Goal: Subscribe to service/newsletter

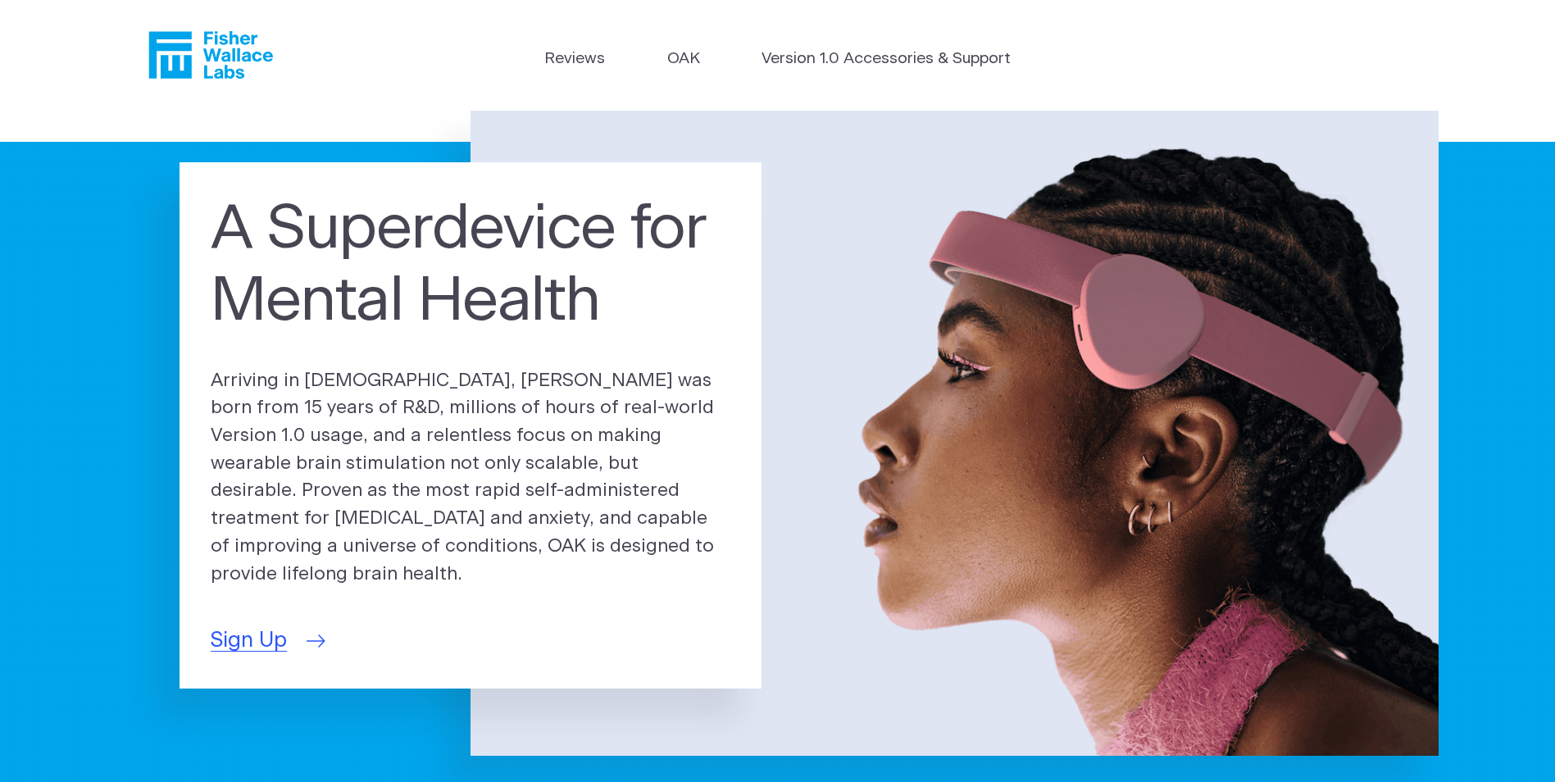
click at [287, 633] on span "Sign Up" at bounding box center [249, 641] width 76 height 32
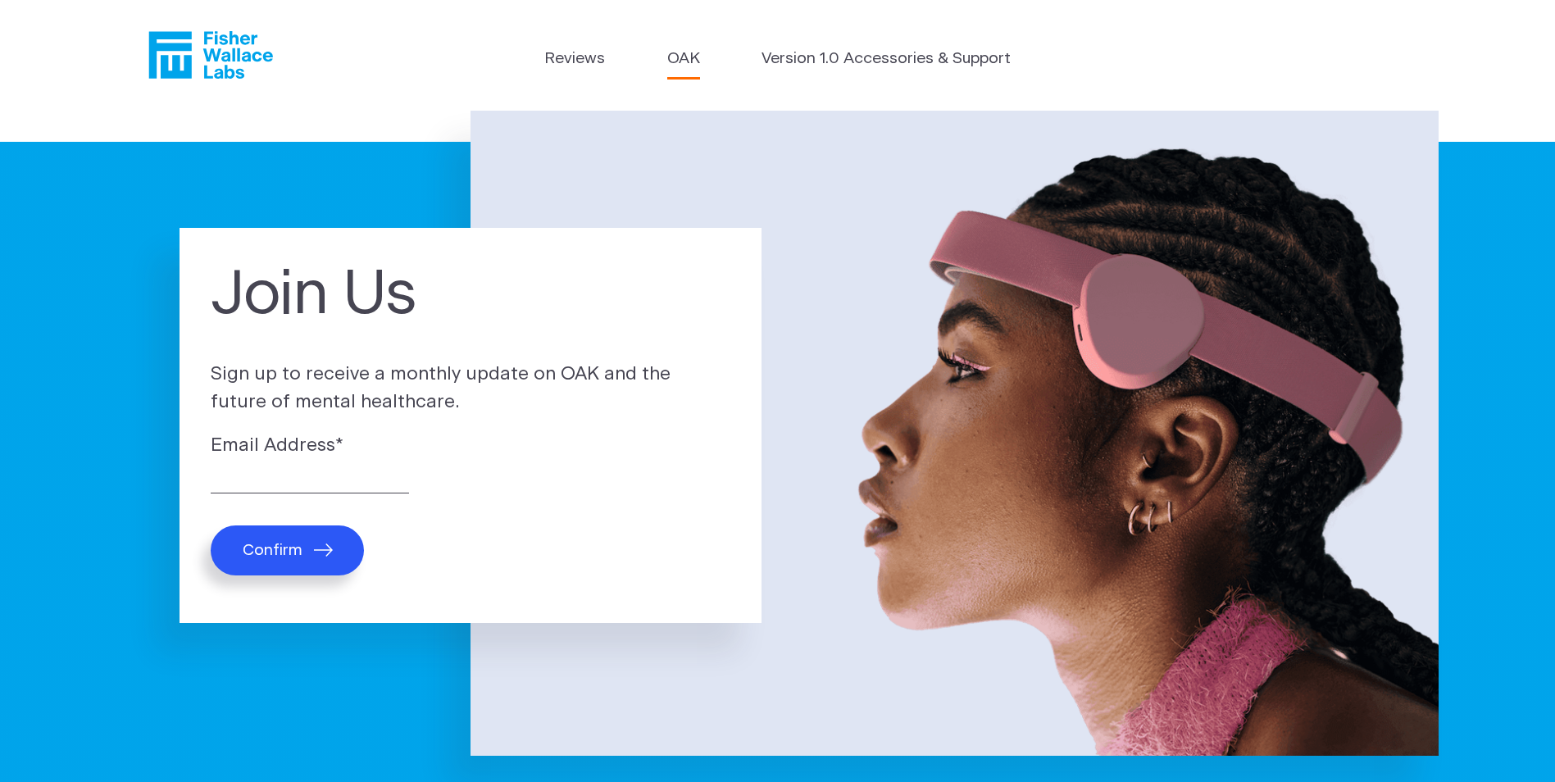
click at [687, 58] on link "OAK" at bounding box center [683, 60] width 33 height 24
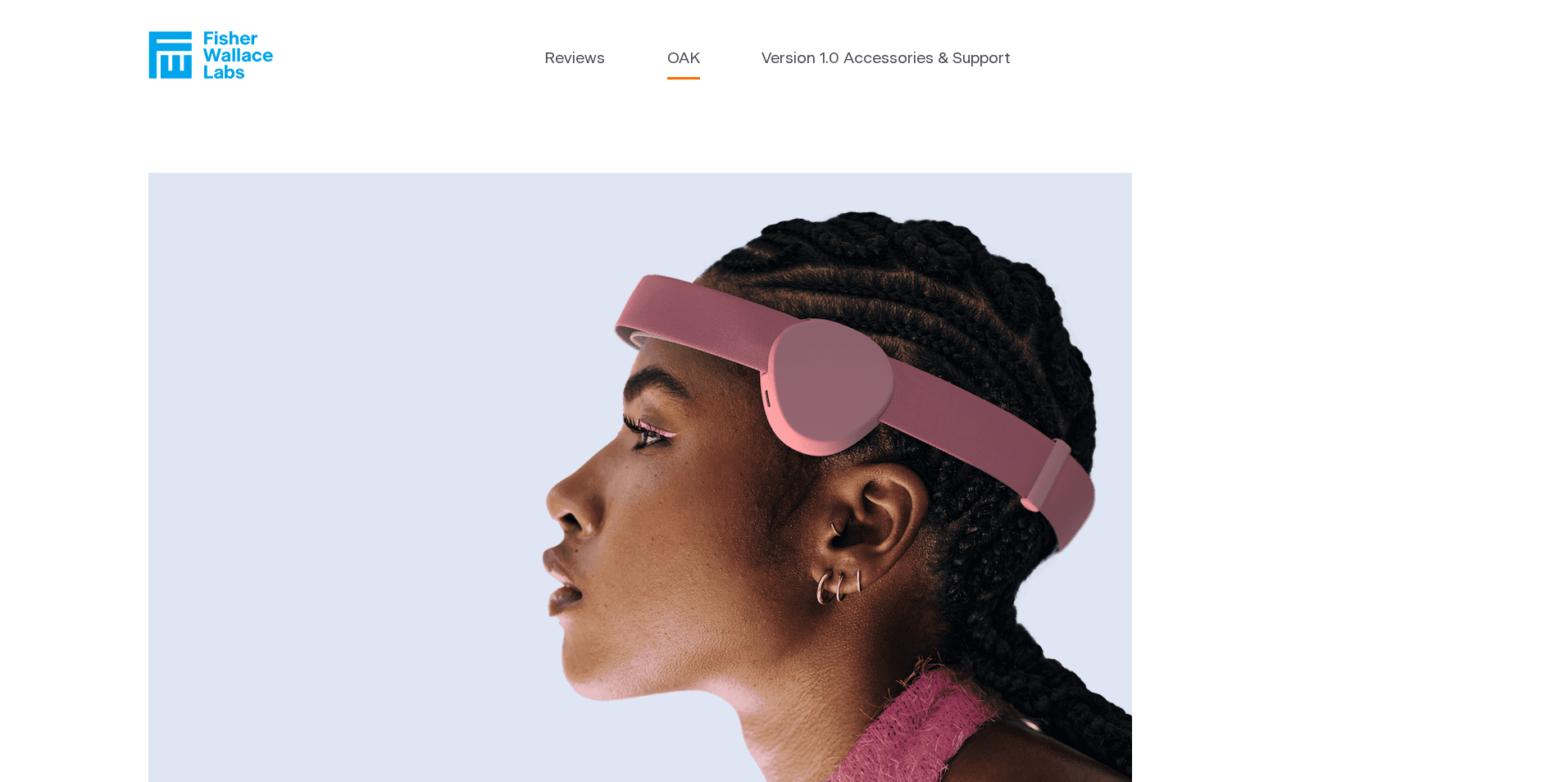
click at [868, 43] on header "Reviews OAK Version 1.0 Accessories & Support" at bounding box center [777, 55] width 1555 height 111
click at [868, 54] on link "Version 1.0 Accessories & Support" at bounding box center [886, 60] width 249 height 24
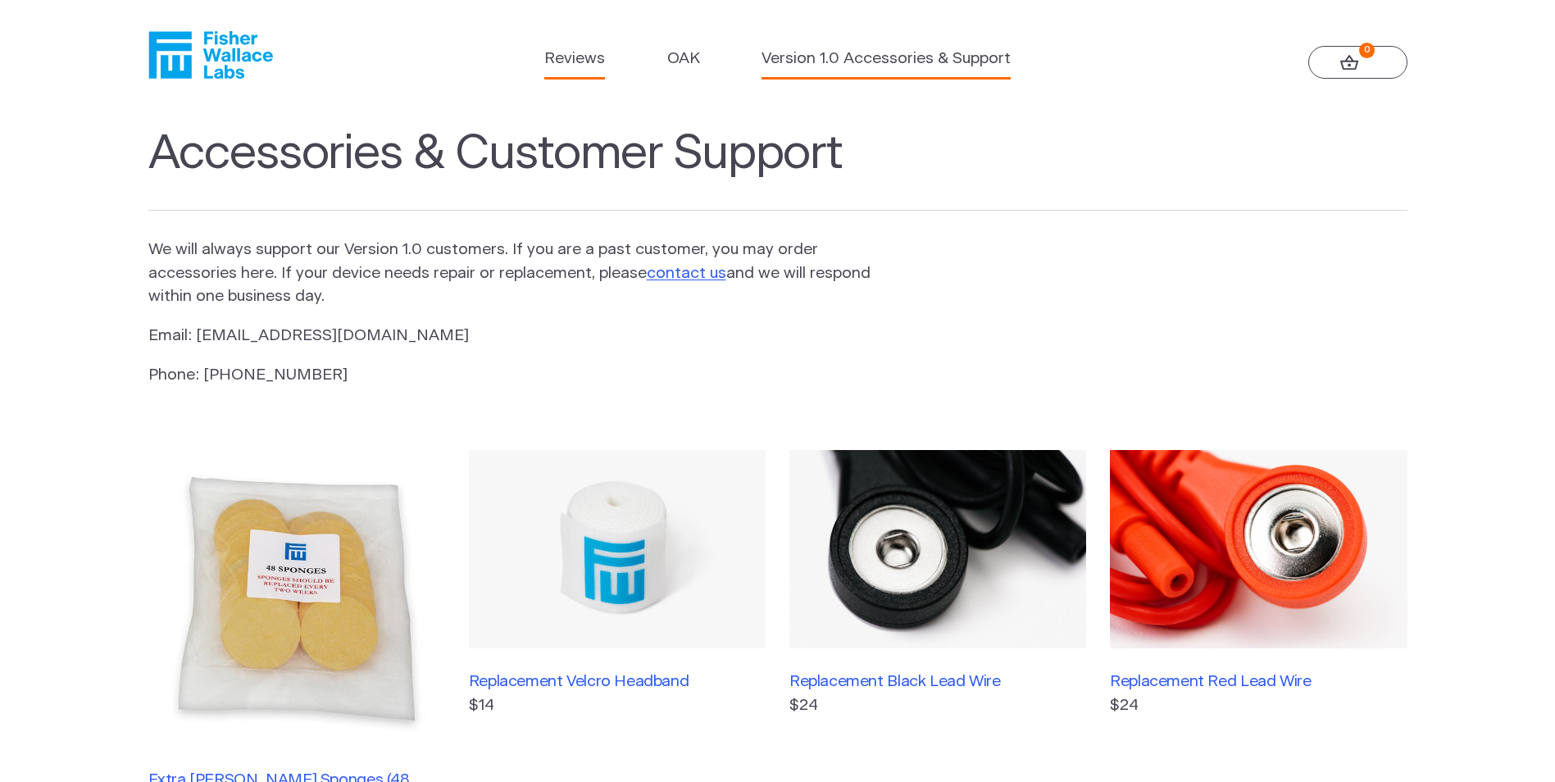
click at [572, 51] on link "Reviews" at bounding box center [574, 60] width 61 height 24
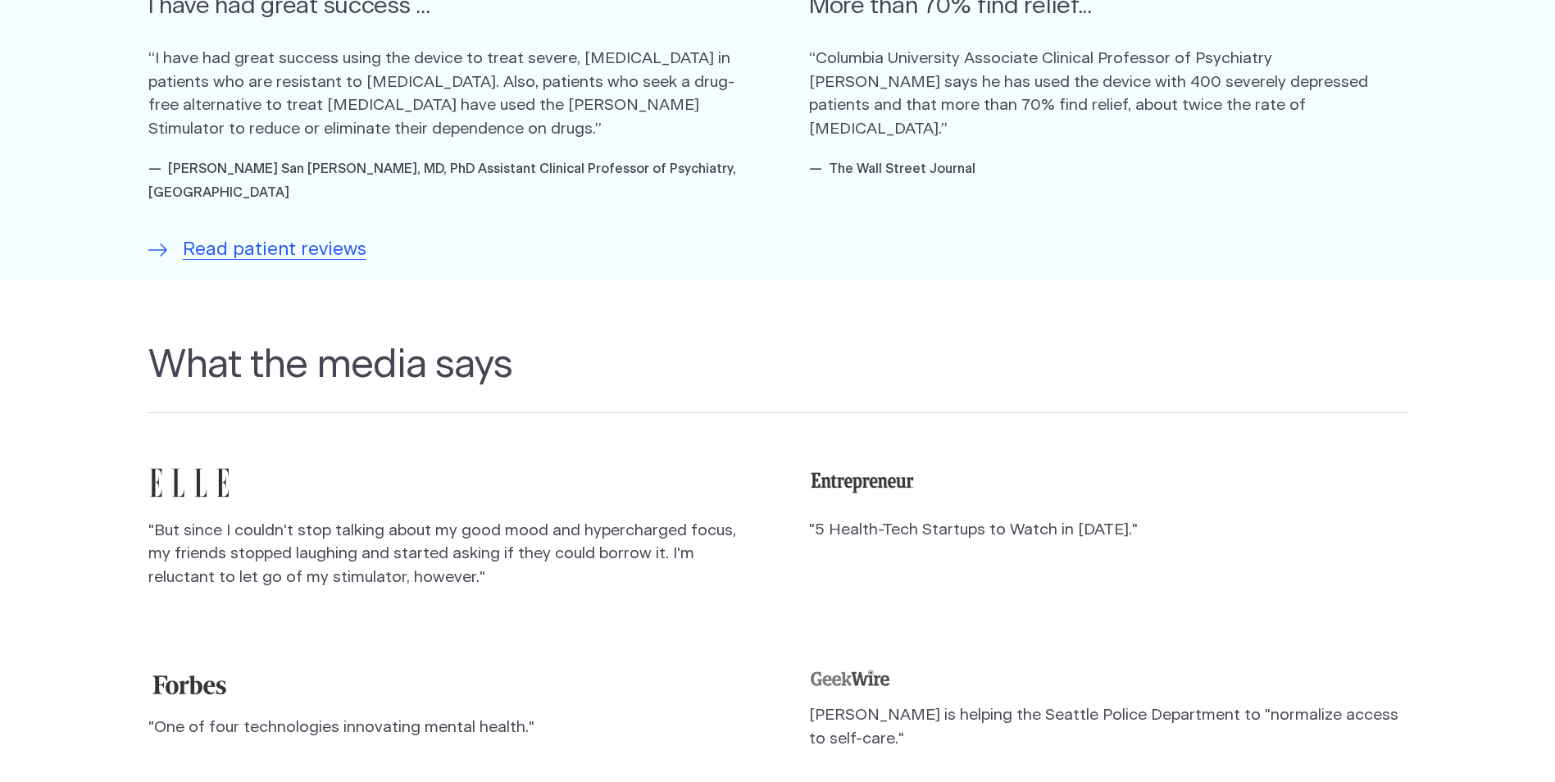
scroll to position [1230, 0]
click at [298, 235] on span "Read patient reviews" at bounding box center [275, 249] width 184 height 28
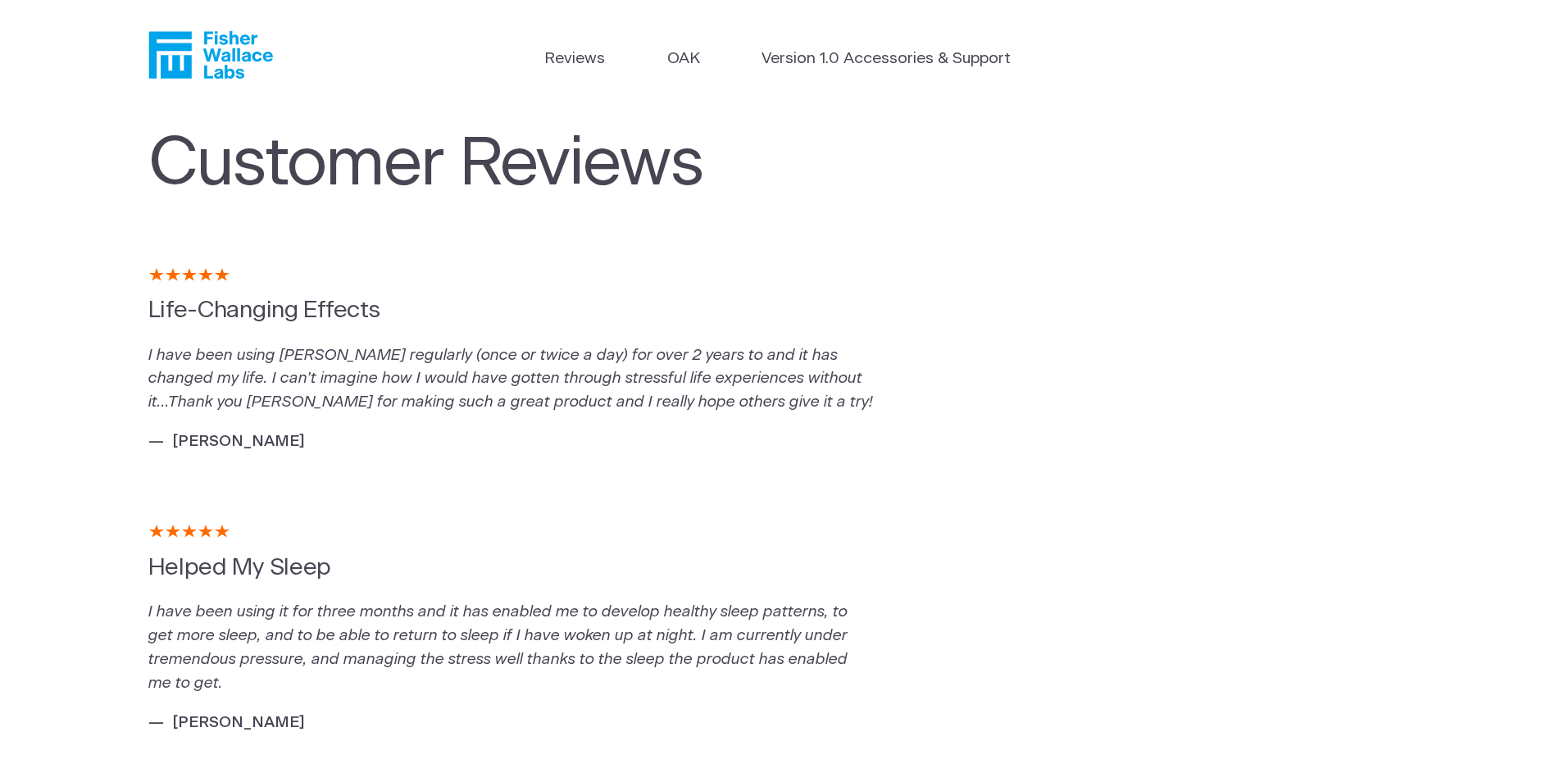
click at [193, 59] on icon "Fisher Wallace" at bounding box center [210, 55] width 125 height 48
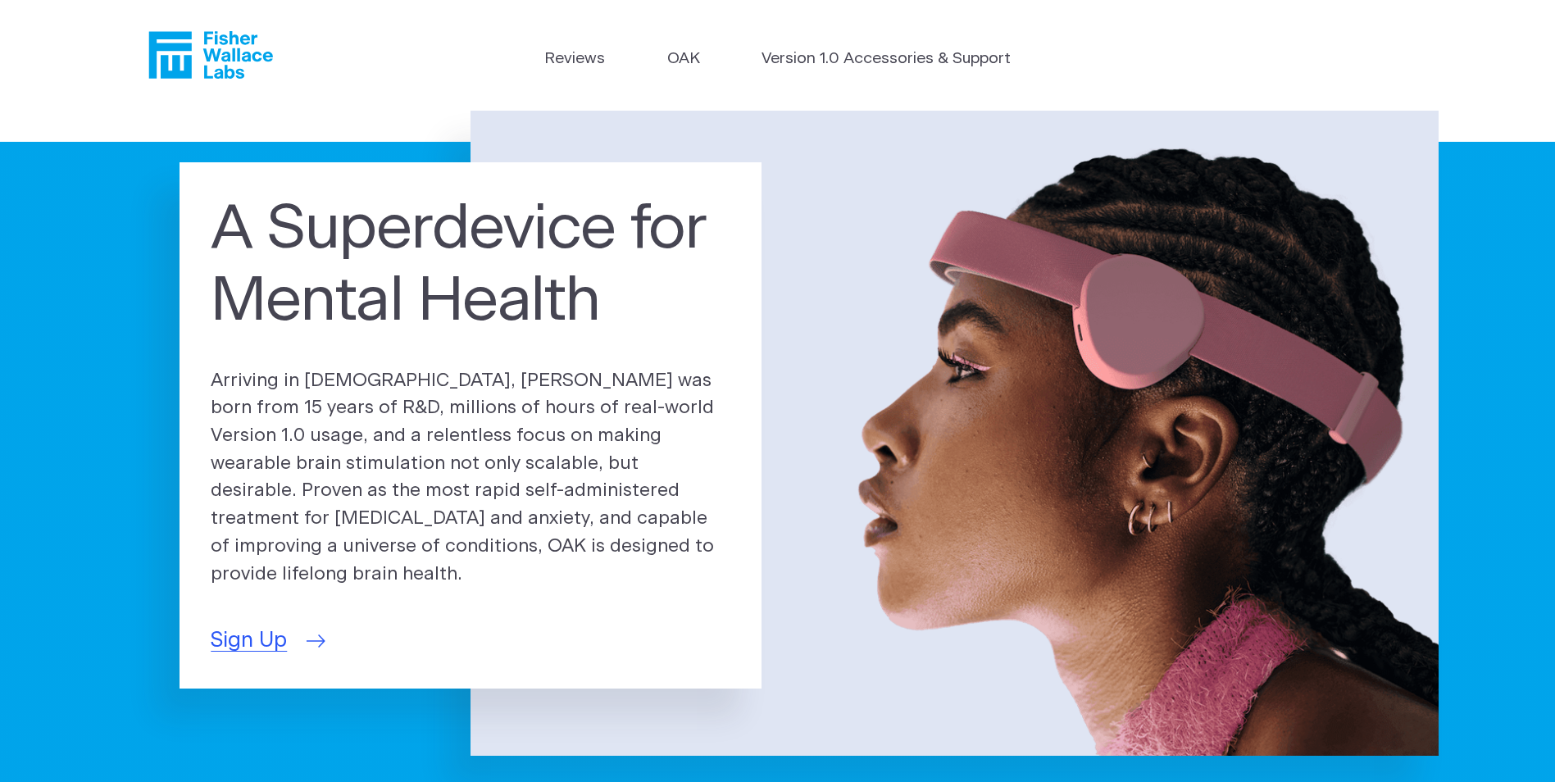
click at [262, 626] on span "Sign Up" at bounding box center [249, 641] width 76 height 32
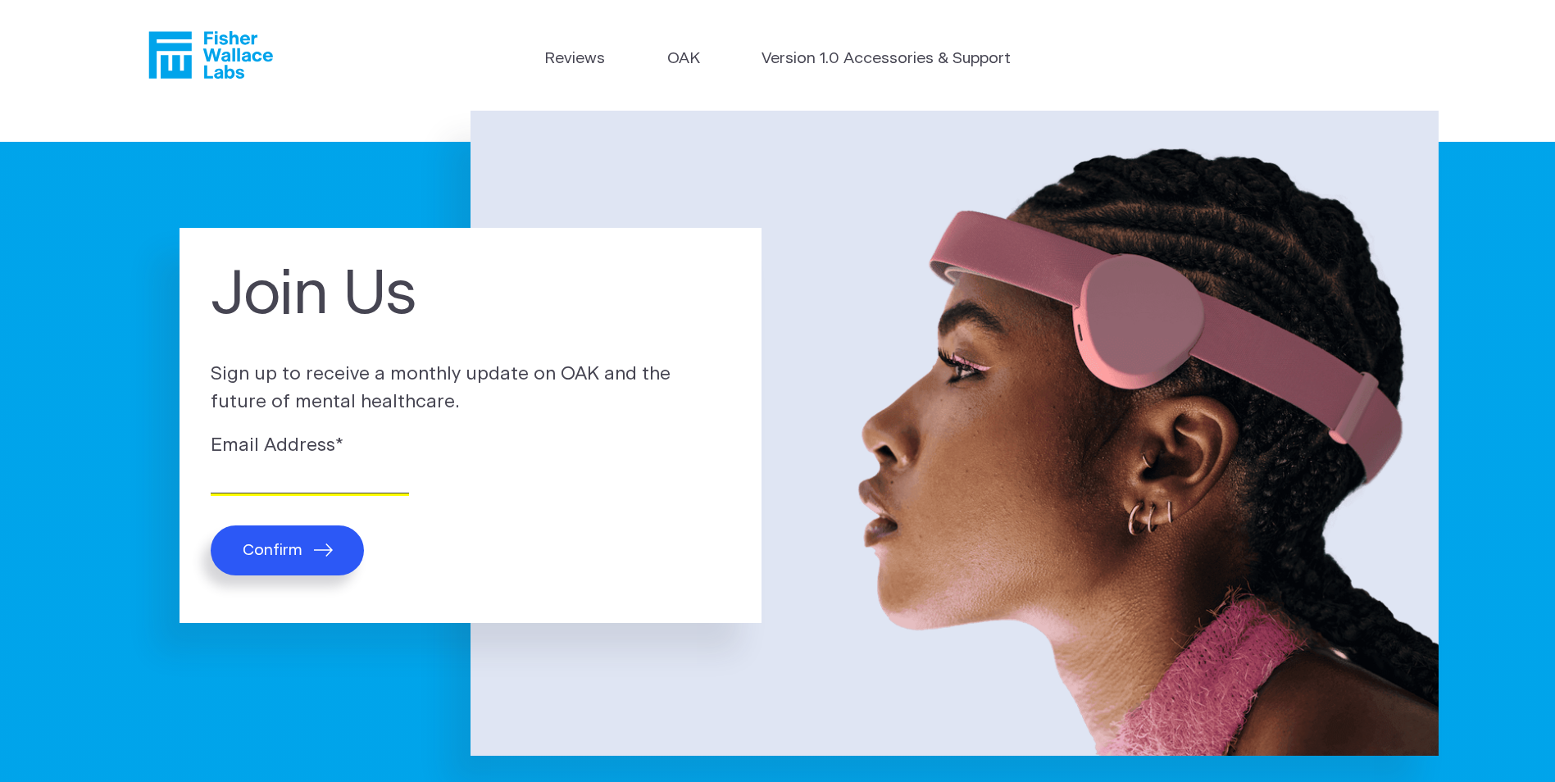
click at [285, 484] on input "Email Address *" at bounding box center [310, 480] width 198 height 25
type input "pksue@hotmail.com"
click at [689, 60] on link "OAK" at bounding box center [683, 60] width 33 height 24
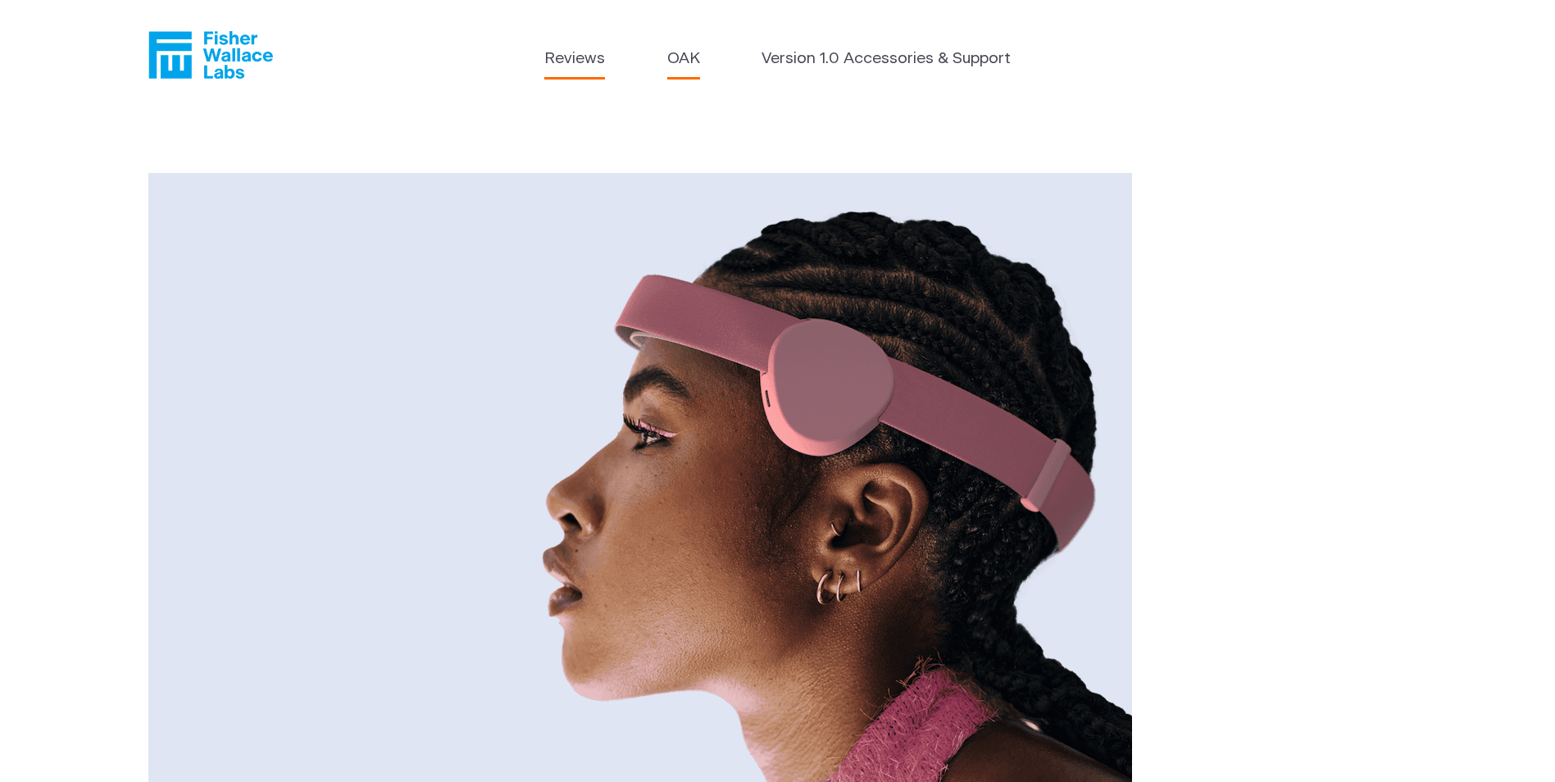
click at [575, 56] on link "Reviews" at bounding box center [574, 60] width 61 height 24
